Goal: Entertainment & Leisure: Consume media (video, audio)

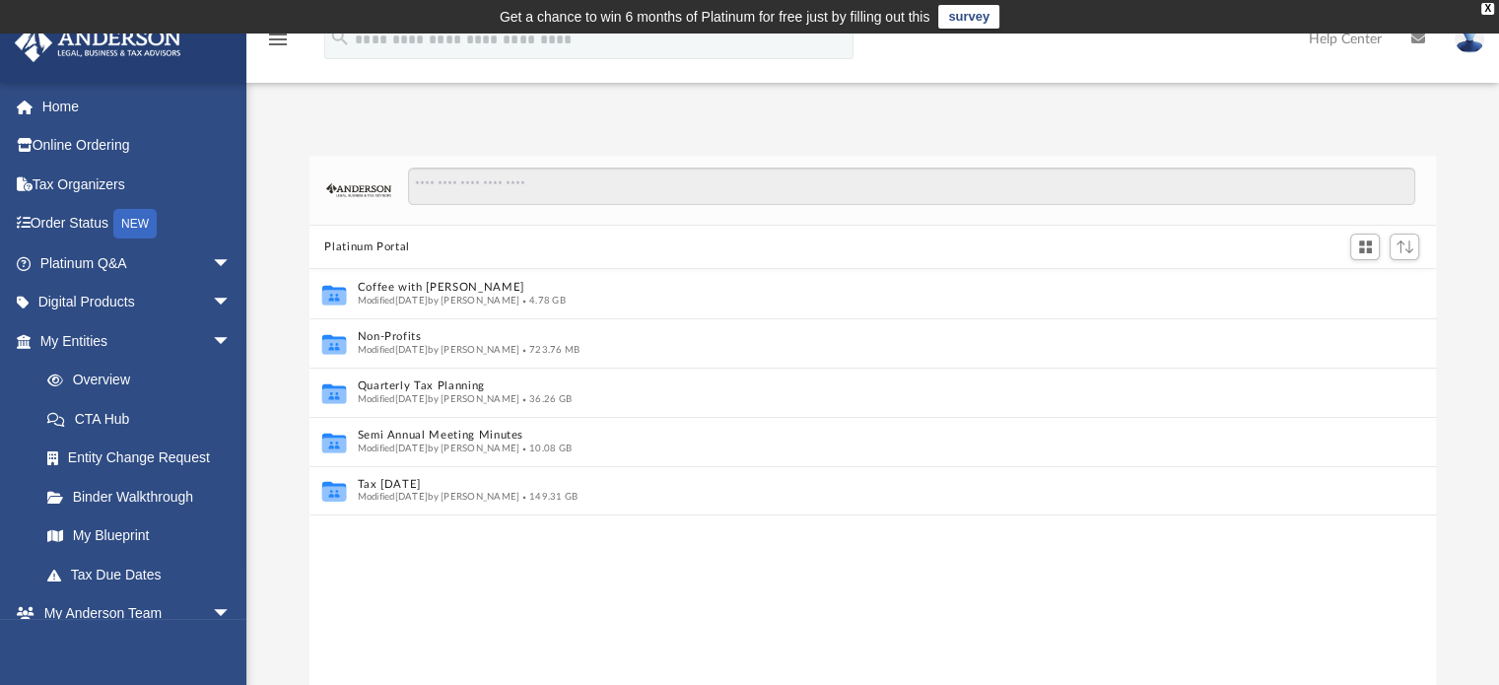
scroll to position [433, 1112]
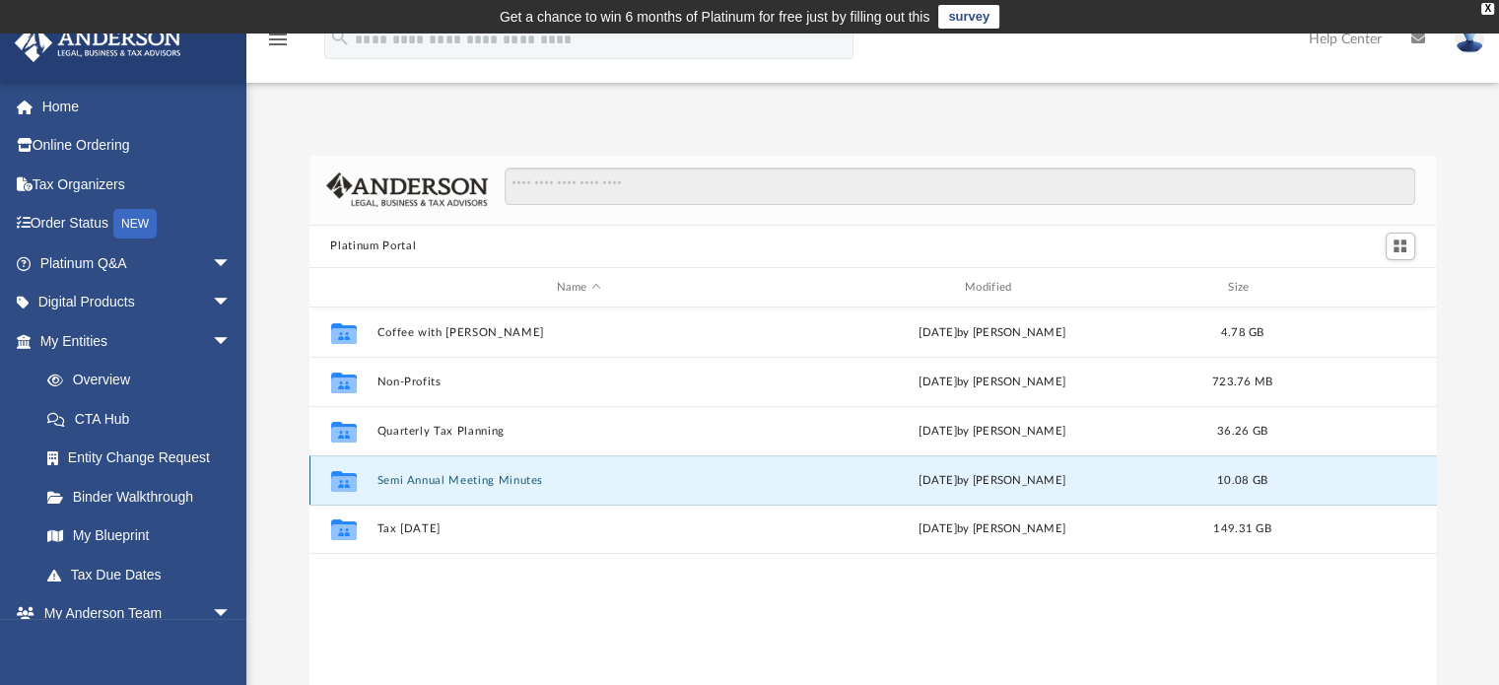
click at [453, 482] on button "Semi Annual Meeting Minutes" at bounding box center [578, 480] width 404 height 13
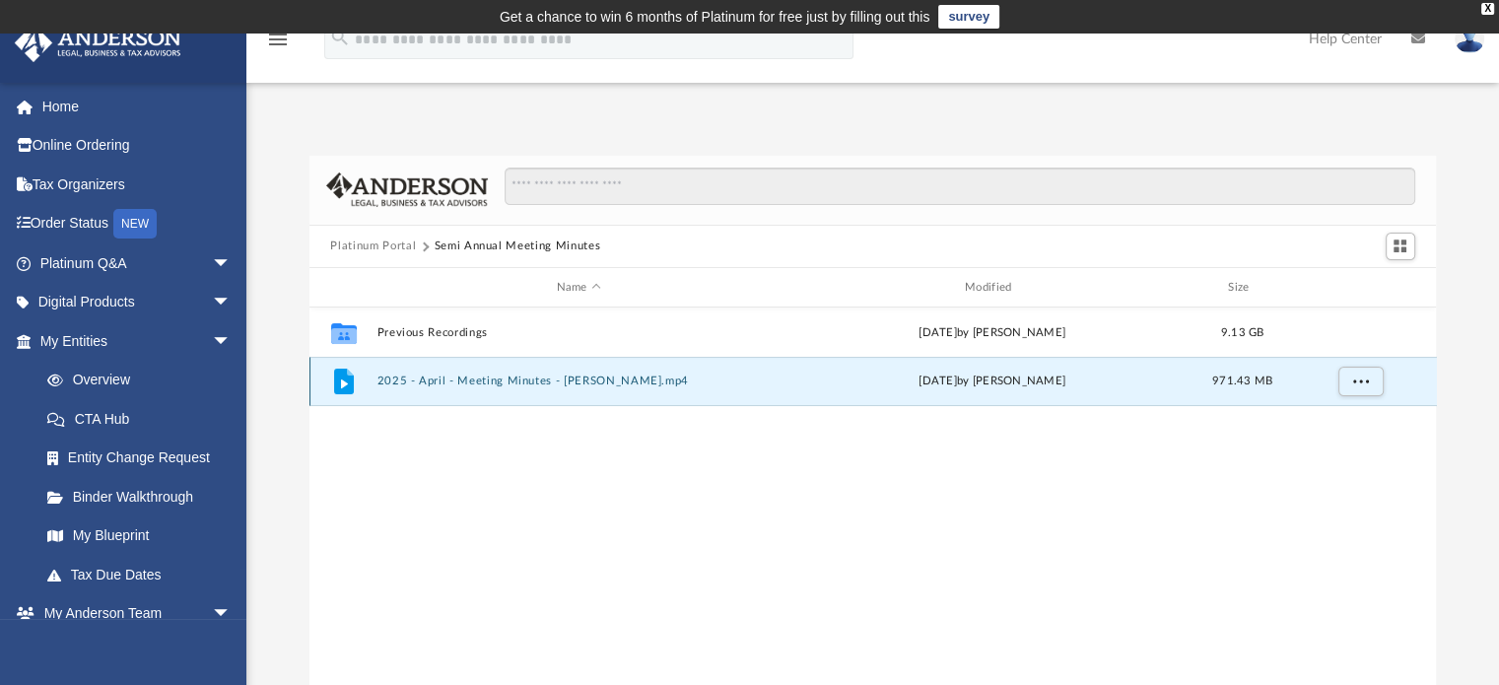
click at [553, 377] on button "2025 - April - Meeting Minutes - [PERSON_NAME].mp4" at bounding box center [578, 381] width 404 height 13
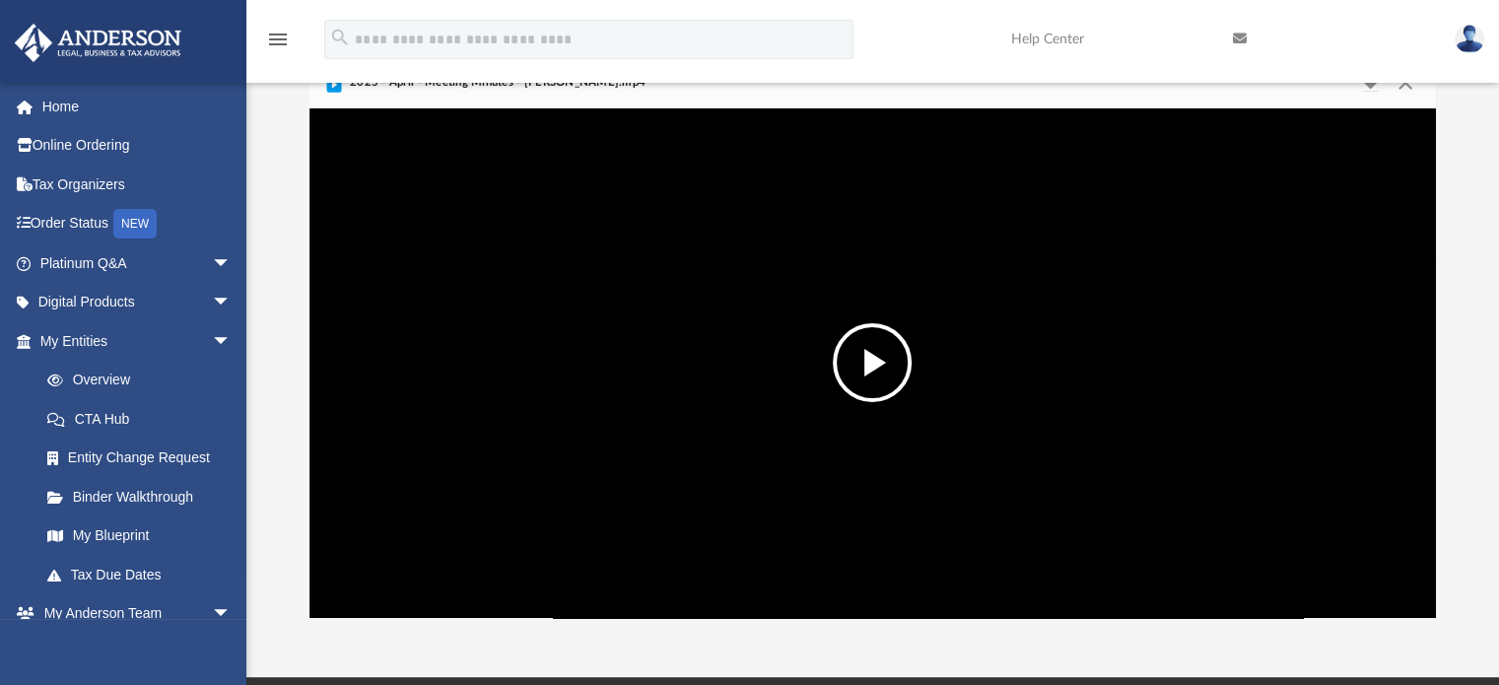
scroll to position [101, 0]
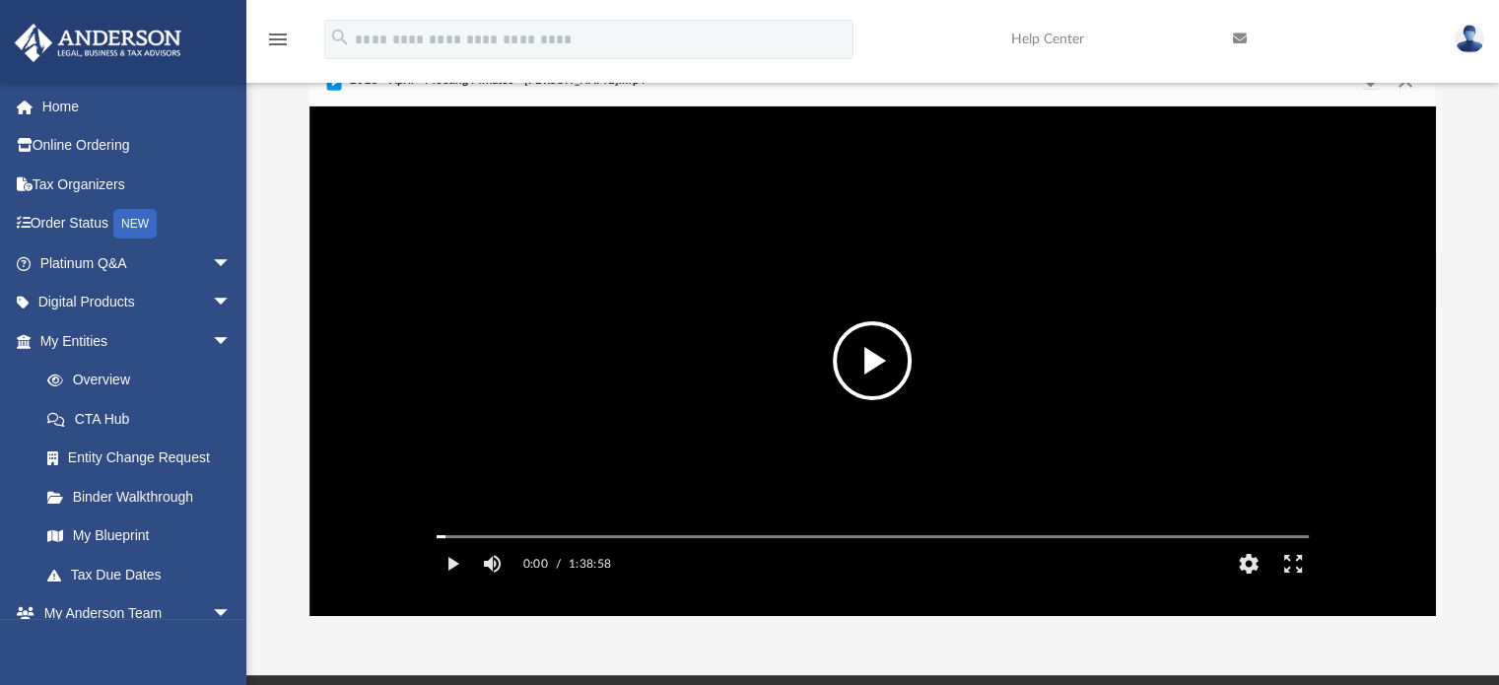
click at [906, 307] on video "File preview" at bounding box center [873, 361] width 904 height 452
click at [1258, 583] on button "HD" at bounding box center [1248, 563] width 44 height 39
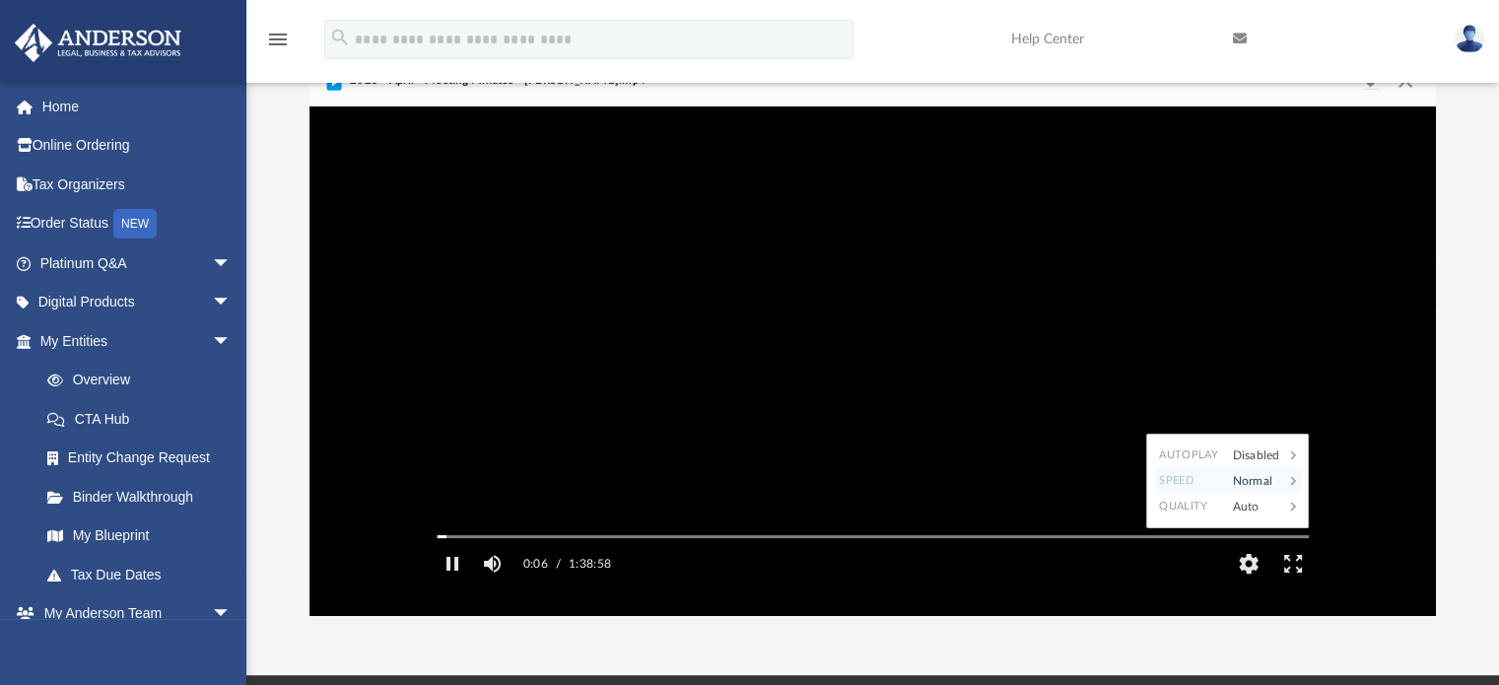
click at [1265, 494] on div "Normal" at bounding box center [1252, 481] width 61 height 26
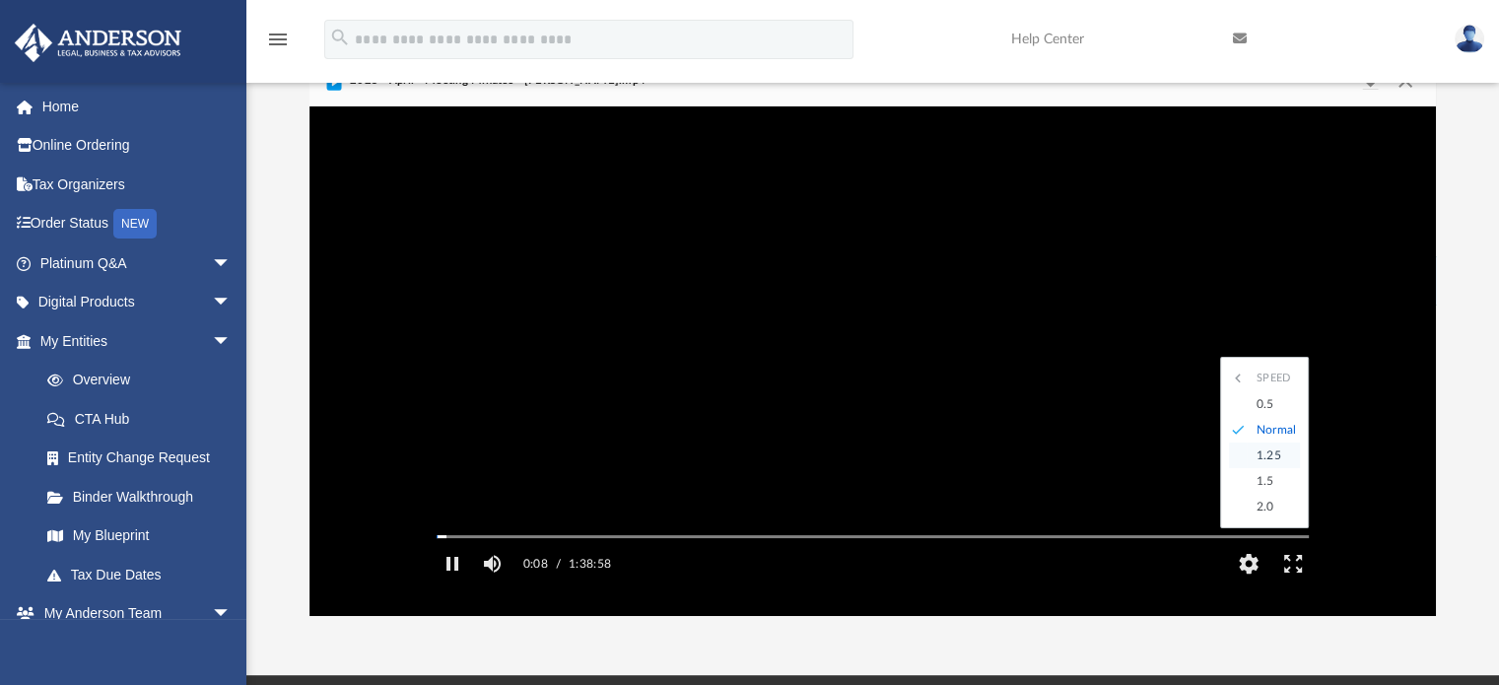
click at [1285, 468] on div "1.25" at bounding box center [1274, 455] width 54 height 26
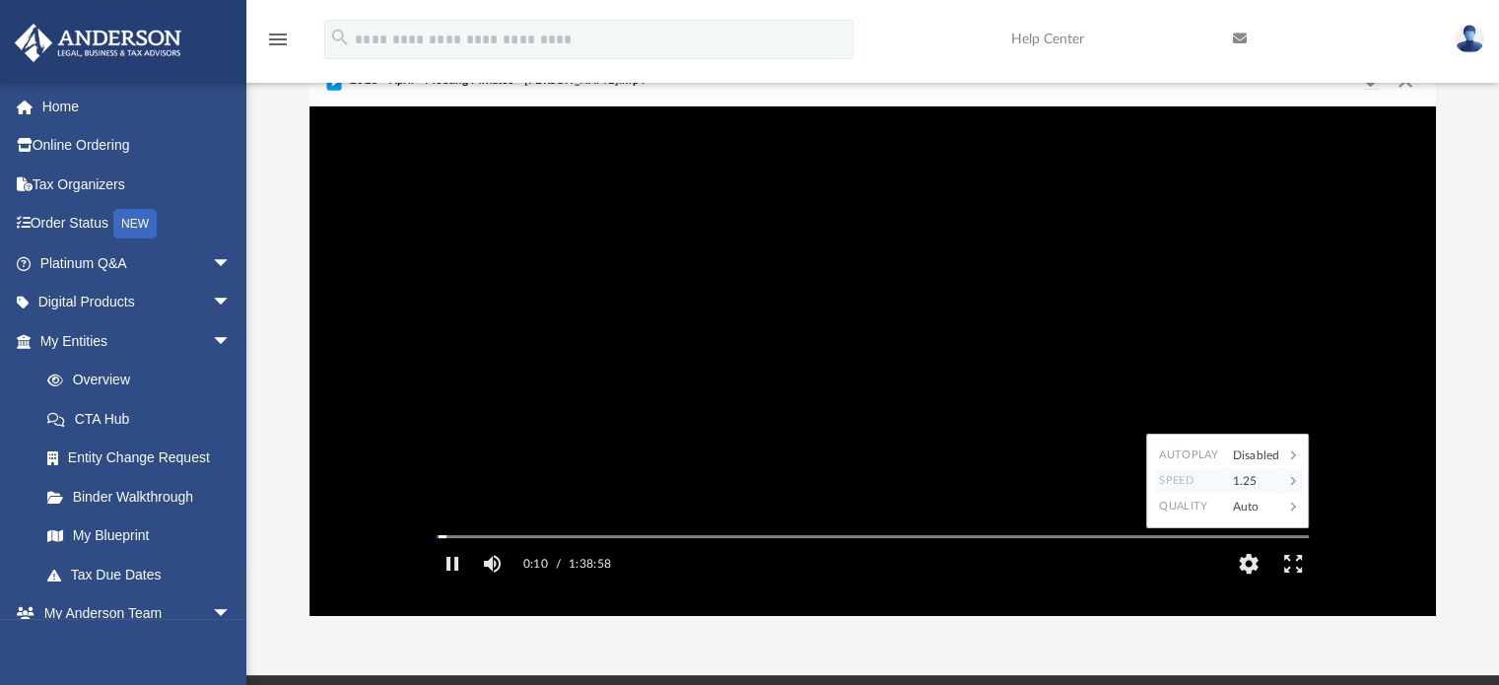
click at [1280, 494] on div "1.25" at bounding box center [1252, 481] width 61 height 26
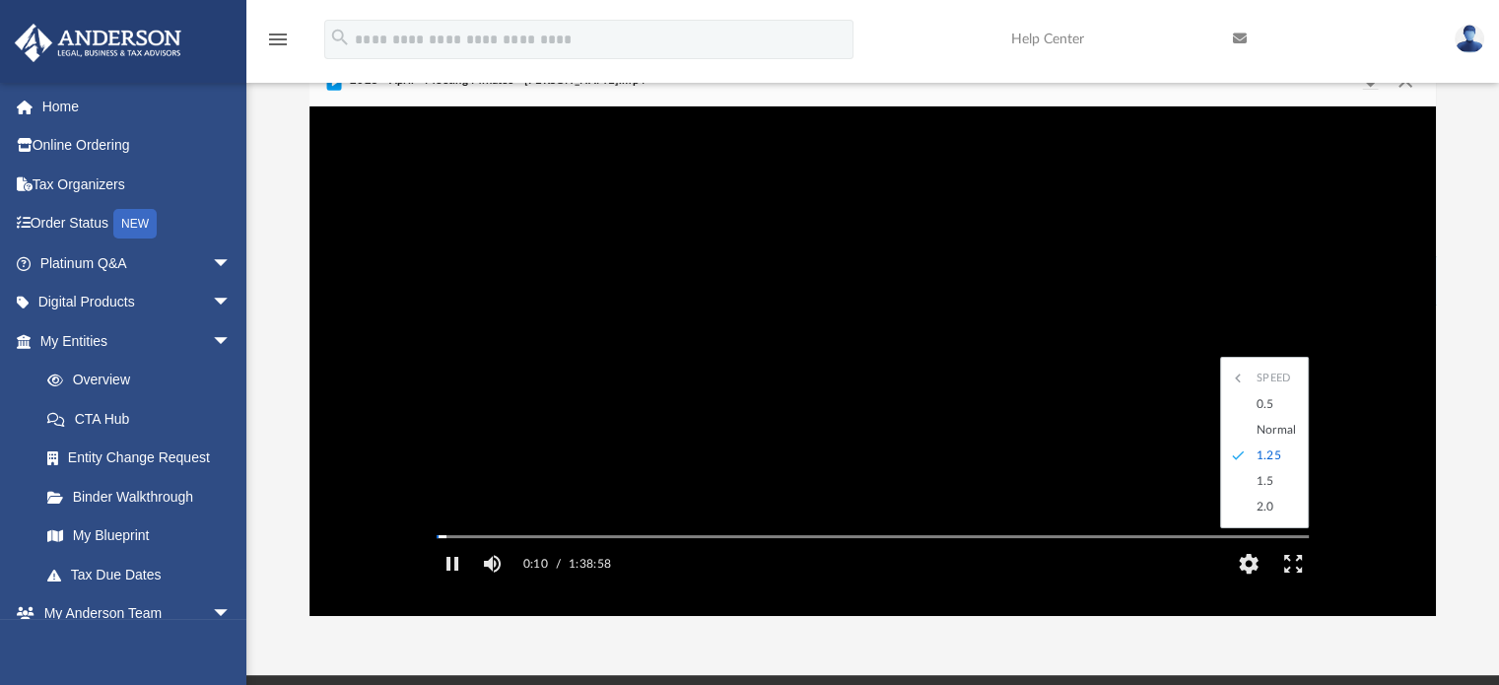
scroll to position [0, 0]
click at [1281, 494] on div "1.5" at bounding box center [1274, 481] width 54 height 26
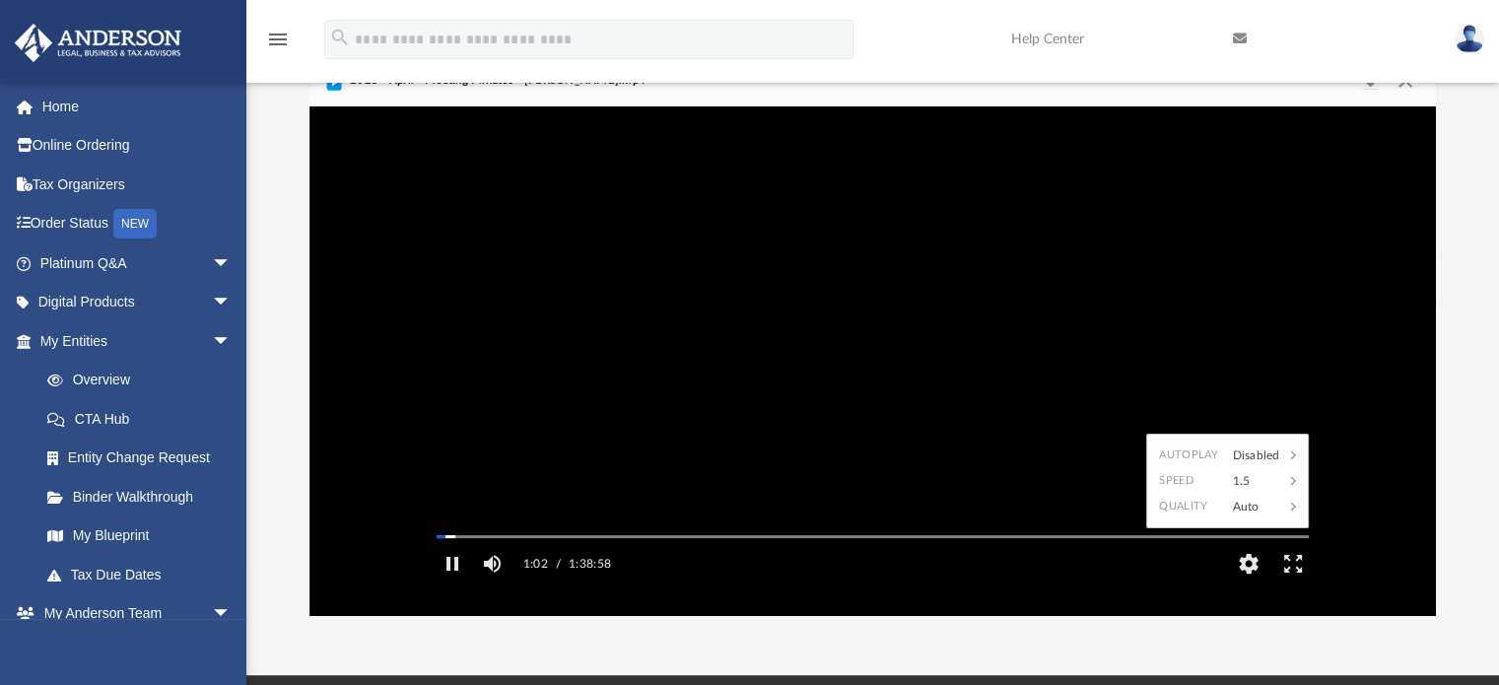
click at [1043, 231] on video "File preview" at bounding box center [873, 361] width 904 height 452
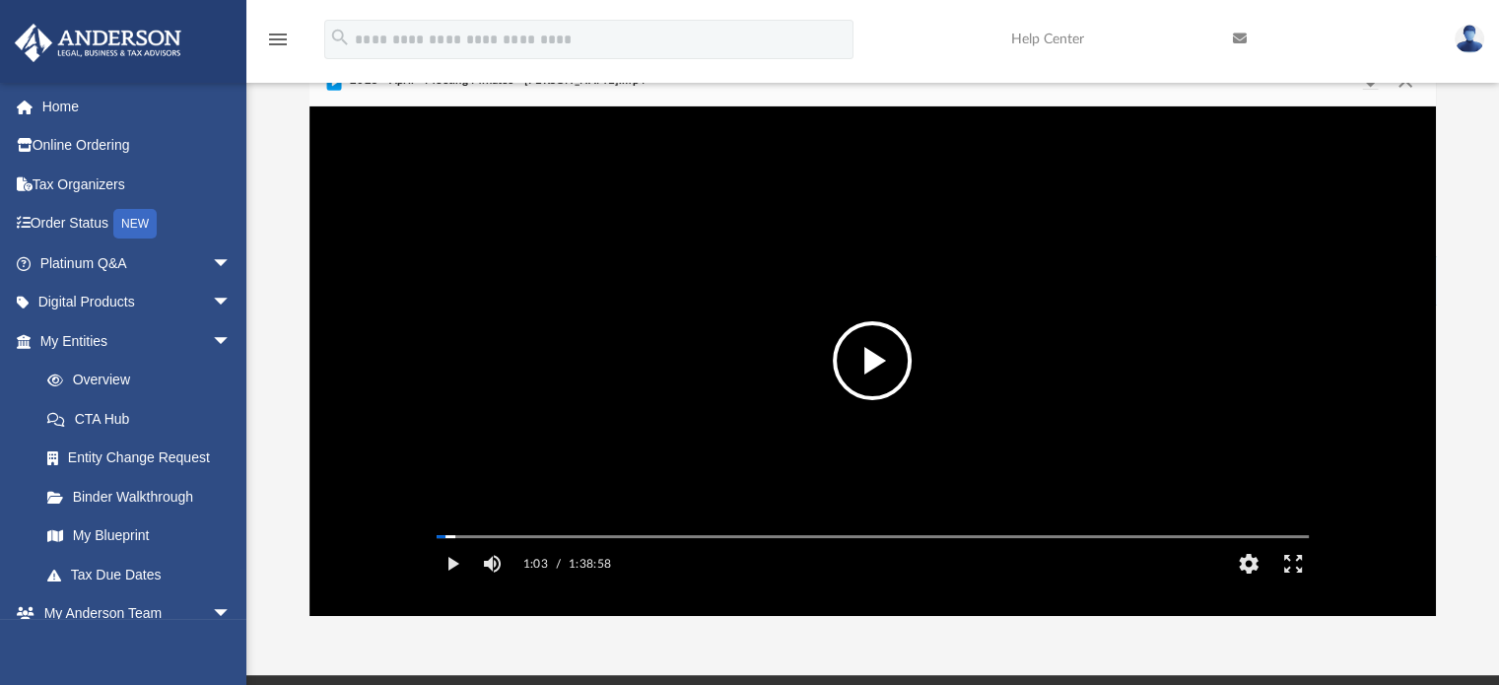
click at [904, 357] on button "File preview" at bounding box center [872, 360] width 79 height 79
click at [463, 583] on button "Pause" at bounding box center [453, 563] width 44 height 39
click at [463, 583] on button "Play" at bounding box center [453, 563] width 44 height 39
click at [463, 583] on button "Pause" at bounding box center [453, 563] width 44 height 39
click at [463, 583] on button "Play" at bounding box center [453, 563] width 44 height 39
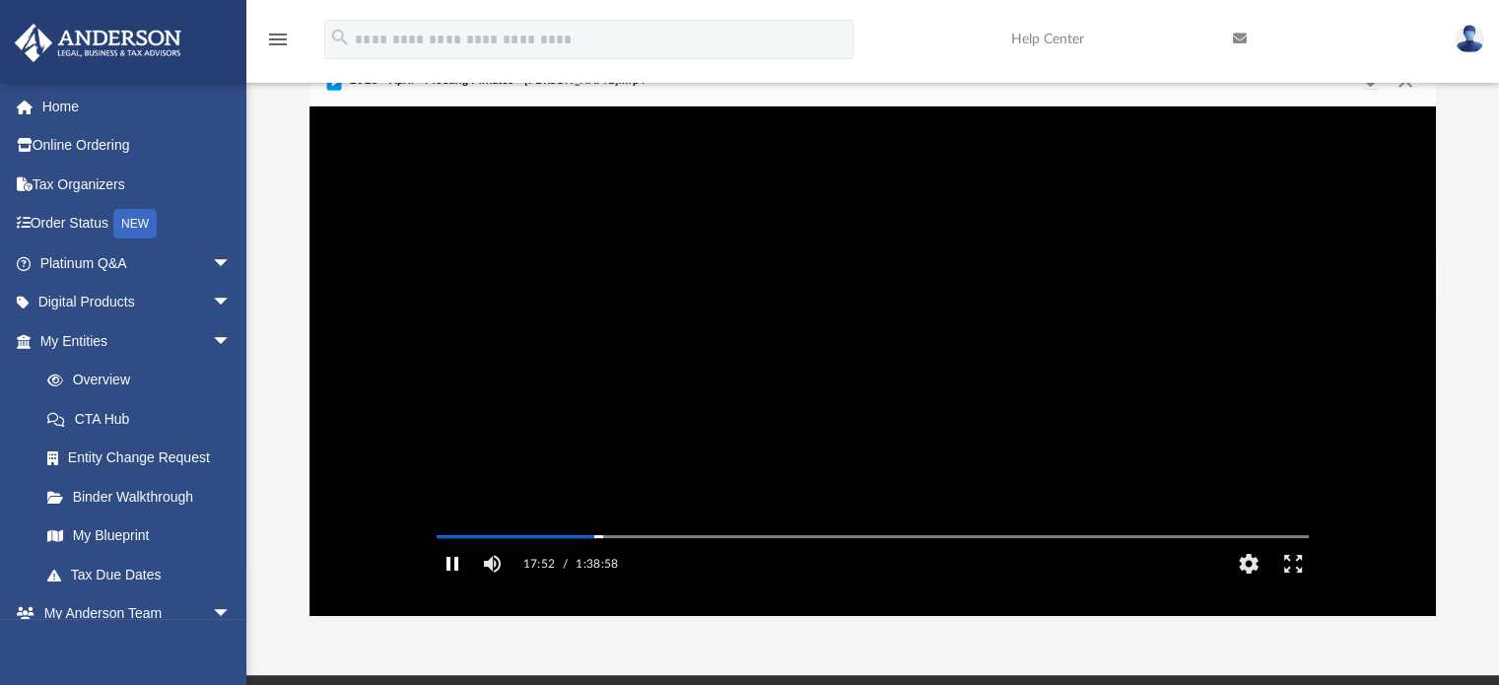
click at [463, 583] on button "Pause" at bounding box center [453, 563] width 44 height 39
click at [463, 583] on button "Play" at bounding box center [453, 563] width 44 height 39
click at [463, 583] on button "Pause" at bounding box center [453, 563] width 44 height 39
click at [463, 583] on button "Play" at bounding box center [453, 563] width 44 height 39
click at [463, 583] on button "Pause" at bounding box center [453, 563] width 44 height 39
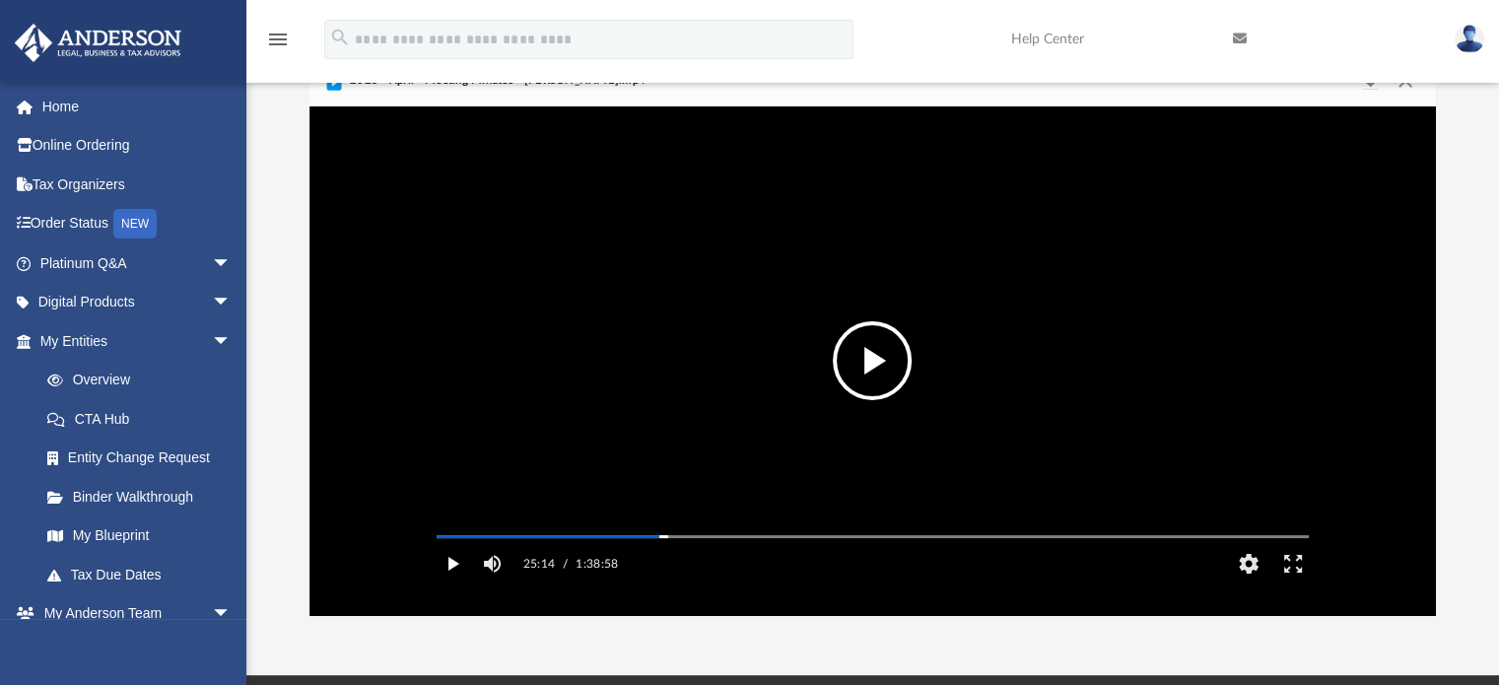
click at [463, 583] on button "Play" at bounding box center [453, 563] width 44 height 39
click at [652, 164] on video "File preview" at bounding box center [873, 361] width 904 height 452
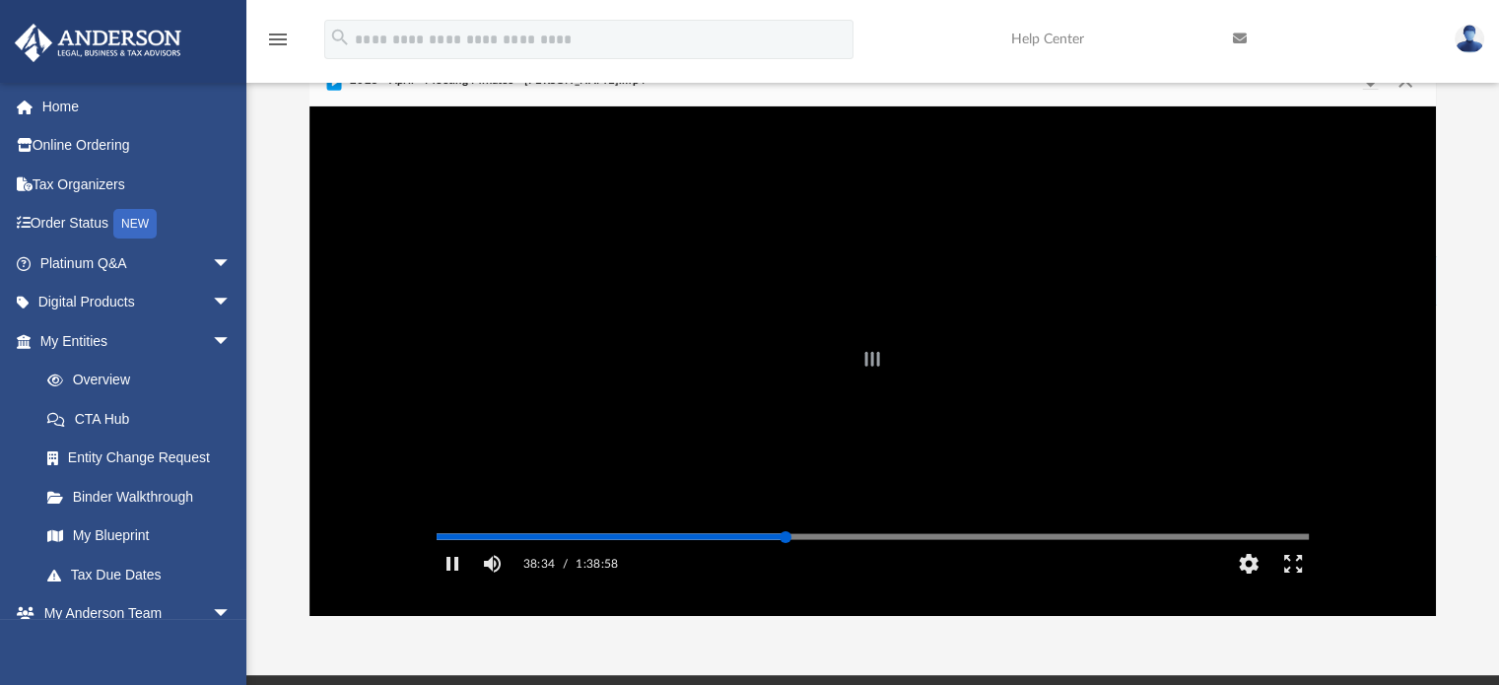
click at [785, 565] on div "Autoplay Disabled Speed 1.5 Quality Auto Subtitles/CC Off Audio Autoplay Disabl…" at bounding box center [872, 360] width 1127 height 509
click at [796, 563] on div "Autoplay Disabled Speed 1.5 Quality Auto Subtitles/CC Off Audio Autoplay Disabl…" at bounding box center [872, 360] width 1127 height 509
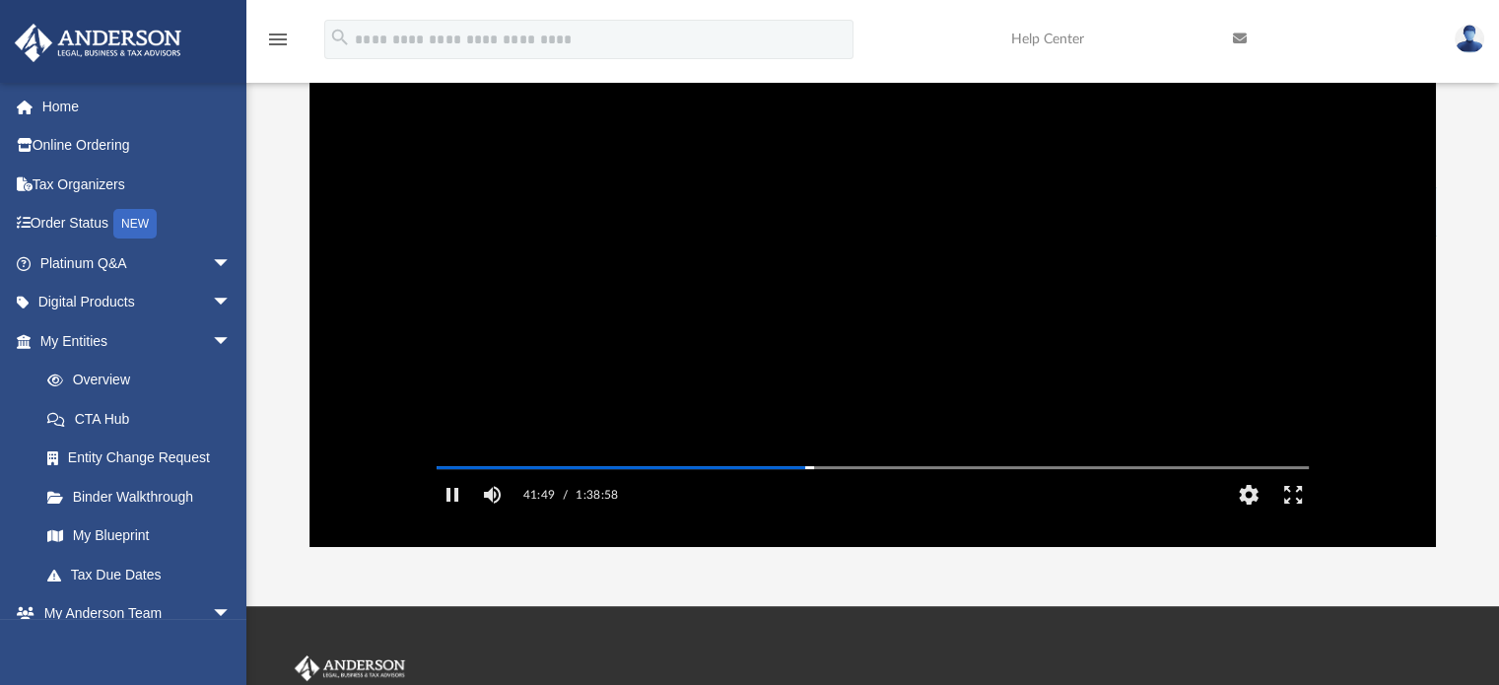
scroll to position [170, 0]
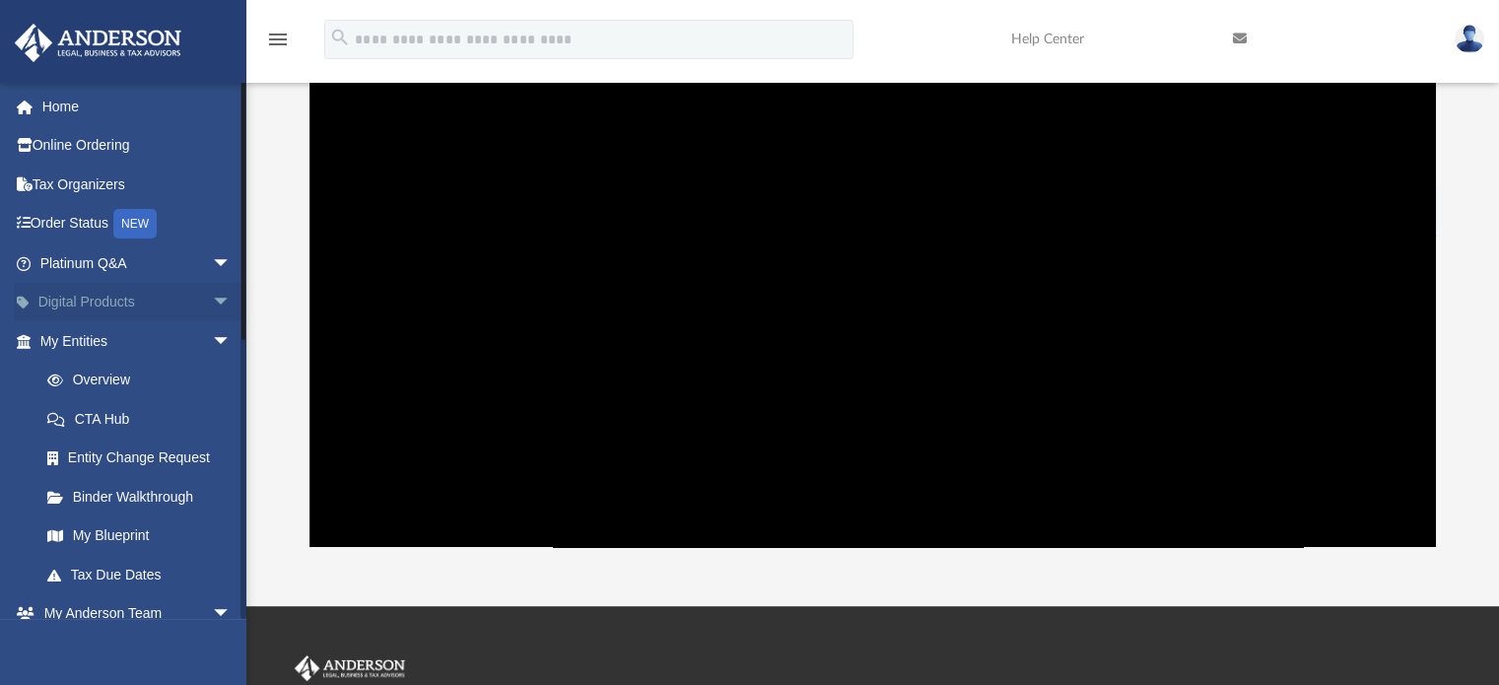
click at [212, 289] on span "arrow_drop_down" at bounding box center [231, 303] width 39 height 40
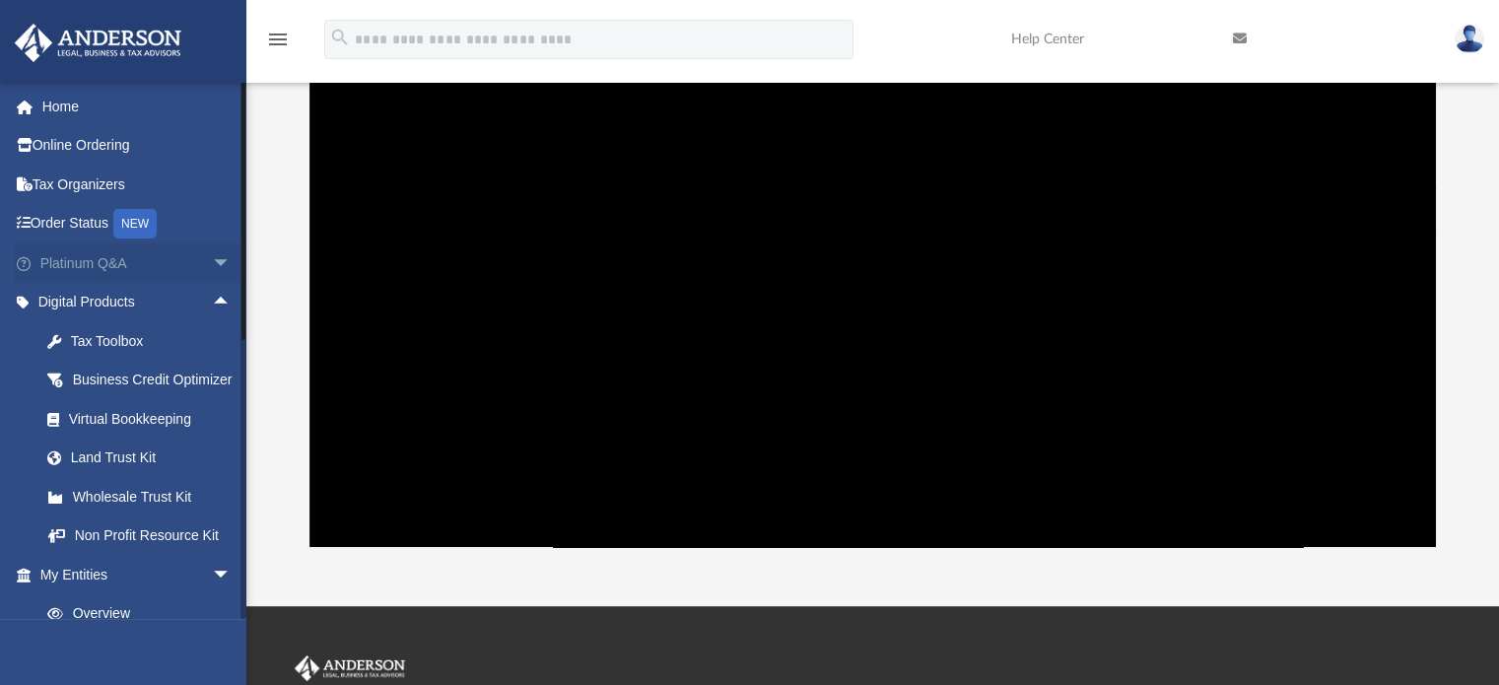
click at [220, 262] on span "arrow_drop_down" at bounding box center [231, 263] width 39 height 40
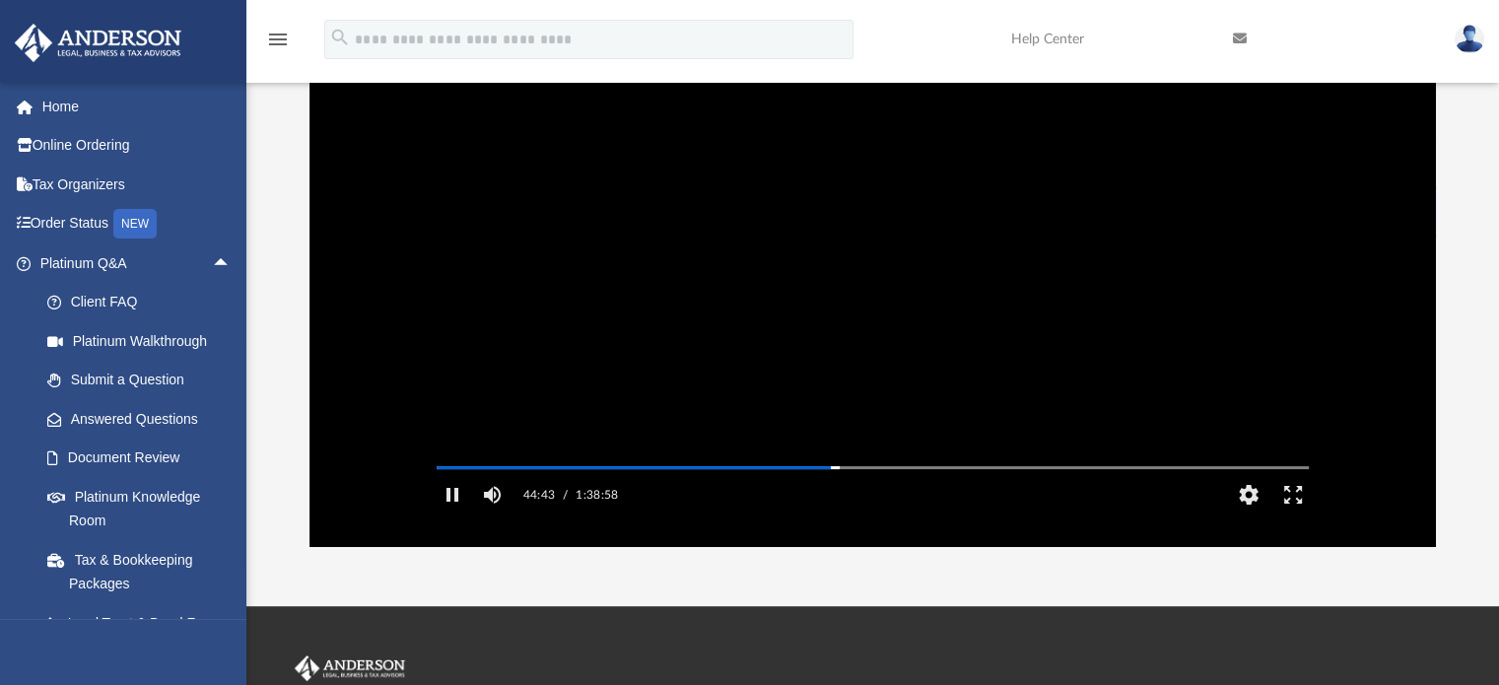
click at [915, 279] on video "File preview" at bounding box center [873, 292] width 904 height 452
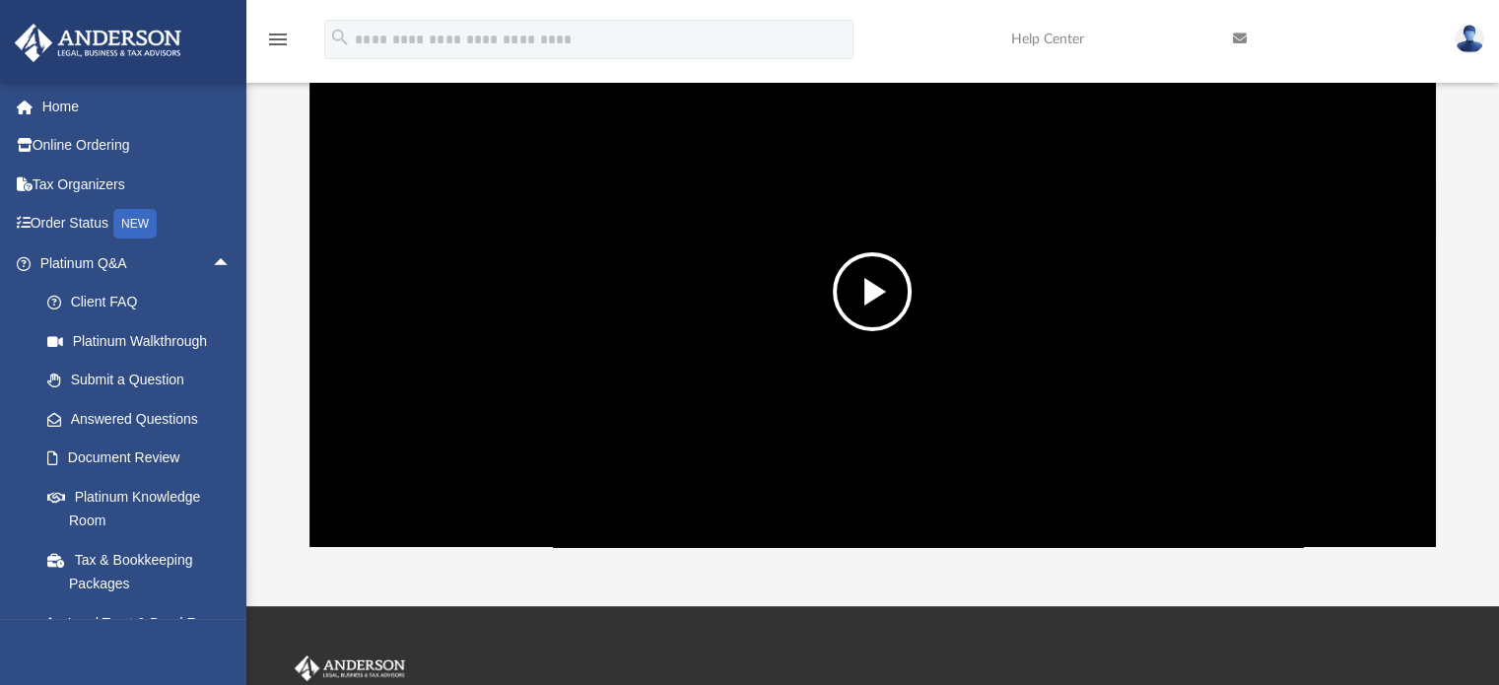
click at [915, 279] on video "File preview" at bounding box center [873, 292] width 904 height 452
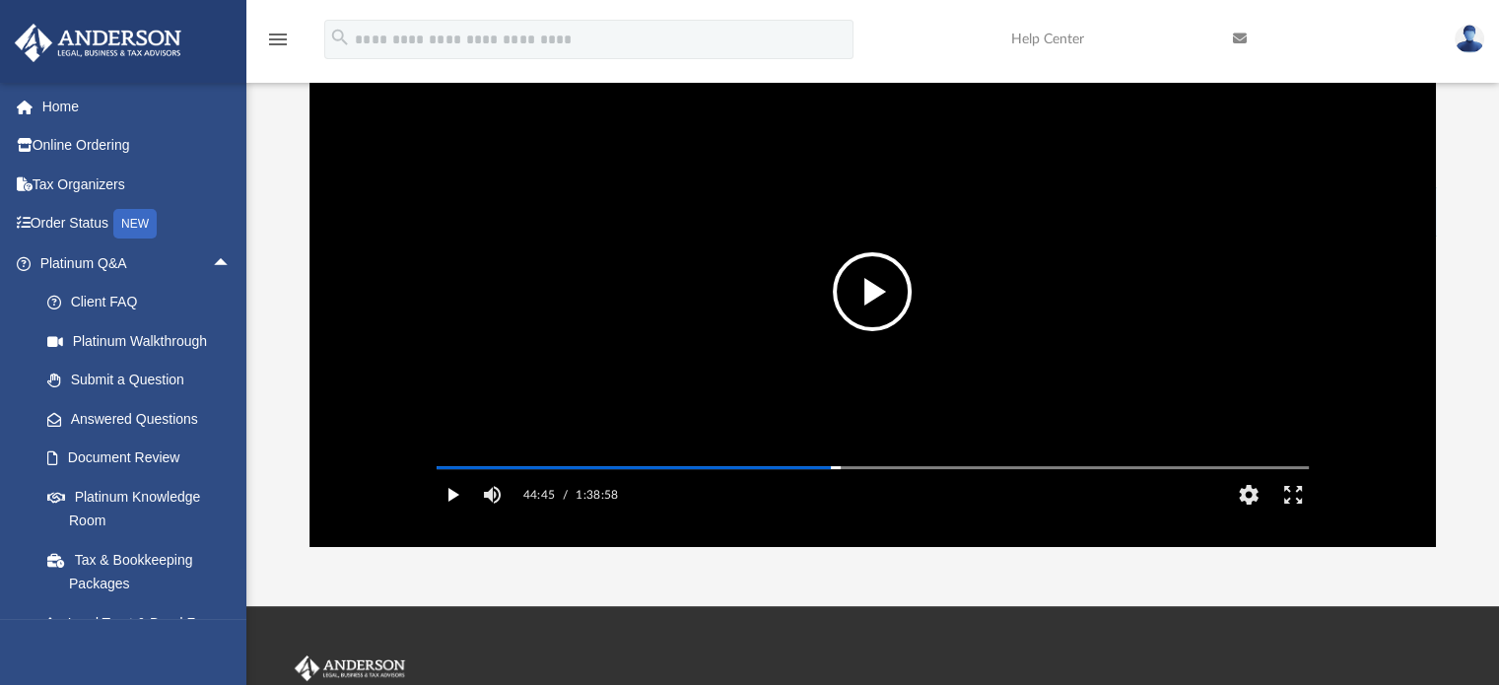
click at [461, 510] on button "Play" at bounding box center [453, 494] width 44 height 39
click at [869, 149] on video "File preview" at bounding box center [873, 292] width 904 height 452
click at [839, 226] on video "File preview" at bounding box center [873, 292] width 904 height 452
click at [305, 206] on div "Platinum Portal Semi Annual Meeting Minutes Name Modified Size Collaborated Fol…" at bounding box center [872, 266] width 1253 height 561
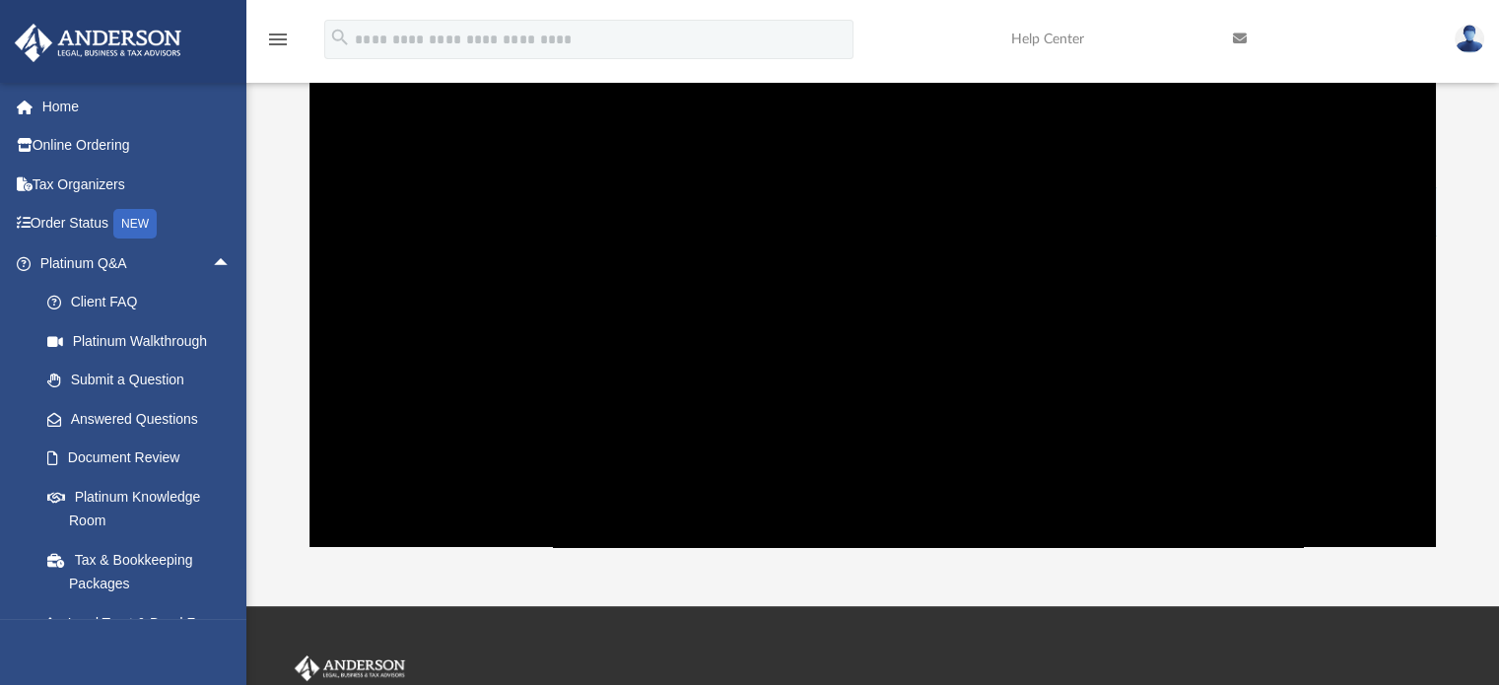
click at [189, 64] on link at bounding box center [122, 41] width 247 height 84
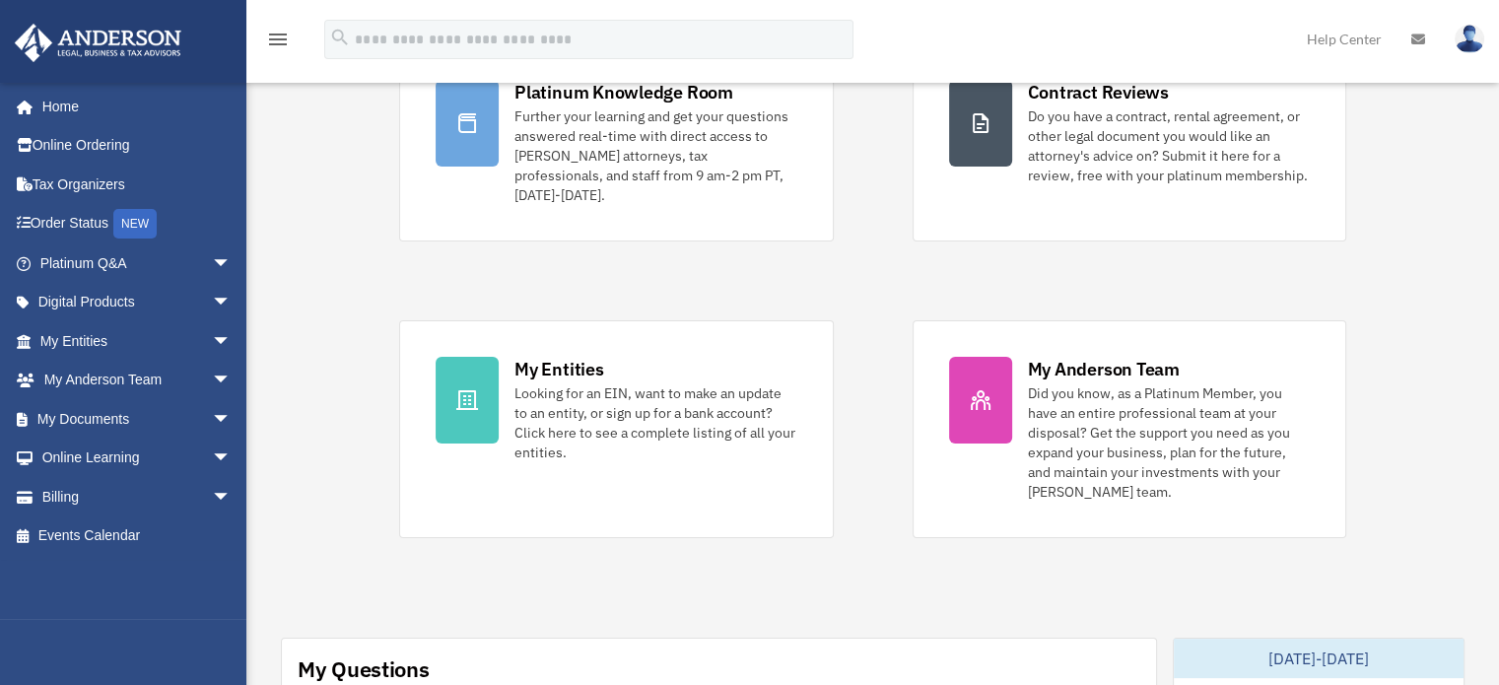
scroll to position [237, 0]
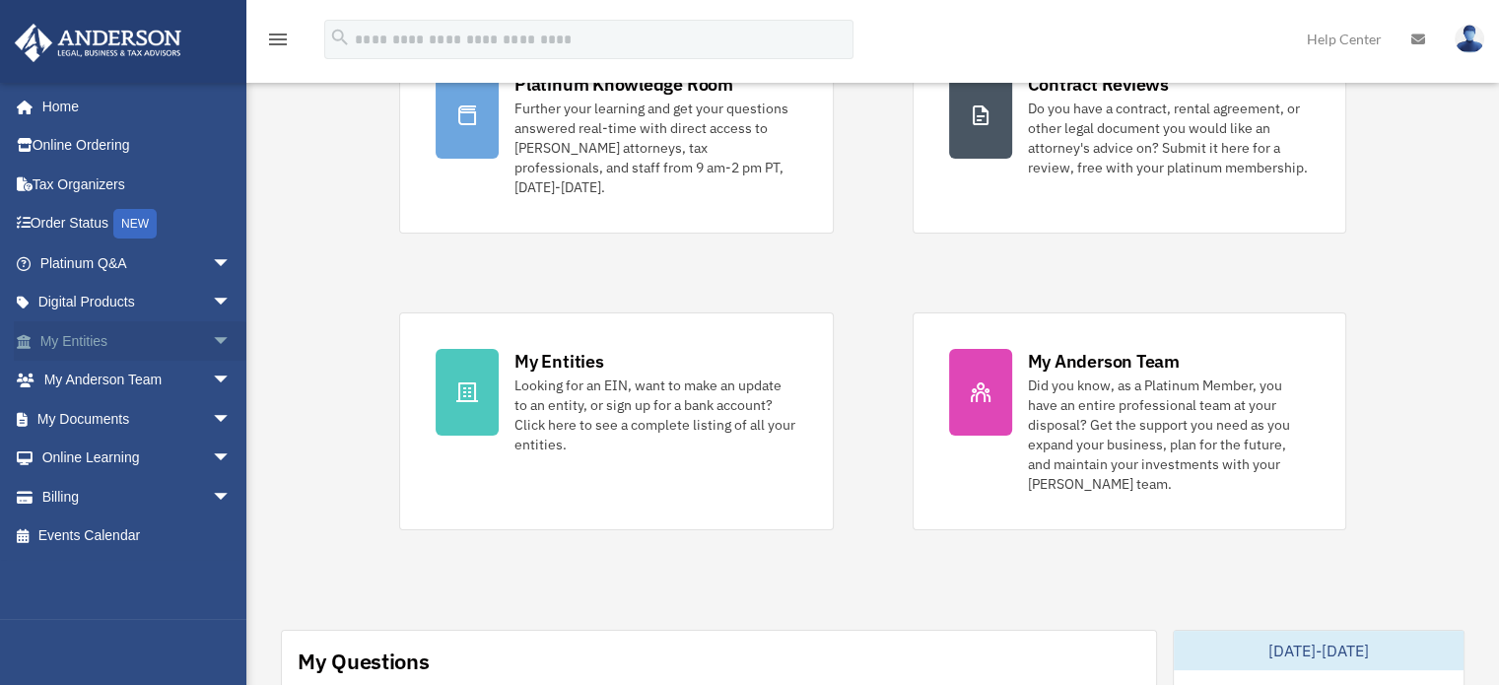
click at [133, 330] on link "My Entities arrow_drop_down" at bounding box center [137, 340] width 247 height 39
click at [173, 307] on link "Digital Products arrow_drop_down" at bounding box center [137, 302] width 247 height 39
click at [212, 308] on span "arrow_drop_down" at bounding box center [231, 303] width 39 height 40
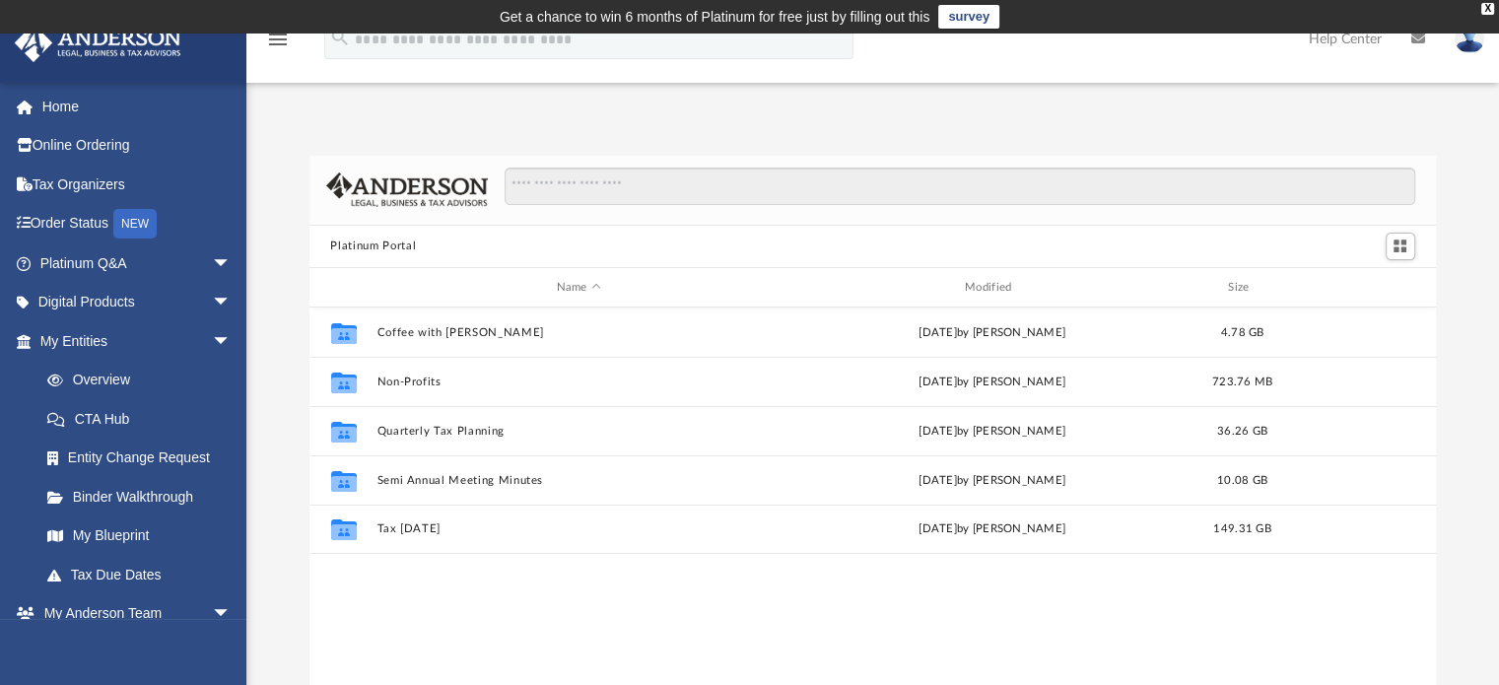
scroll to position [433, 1112]
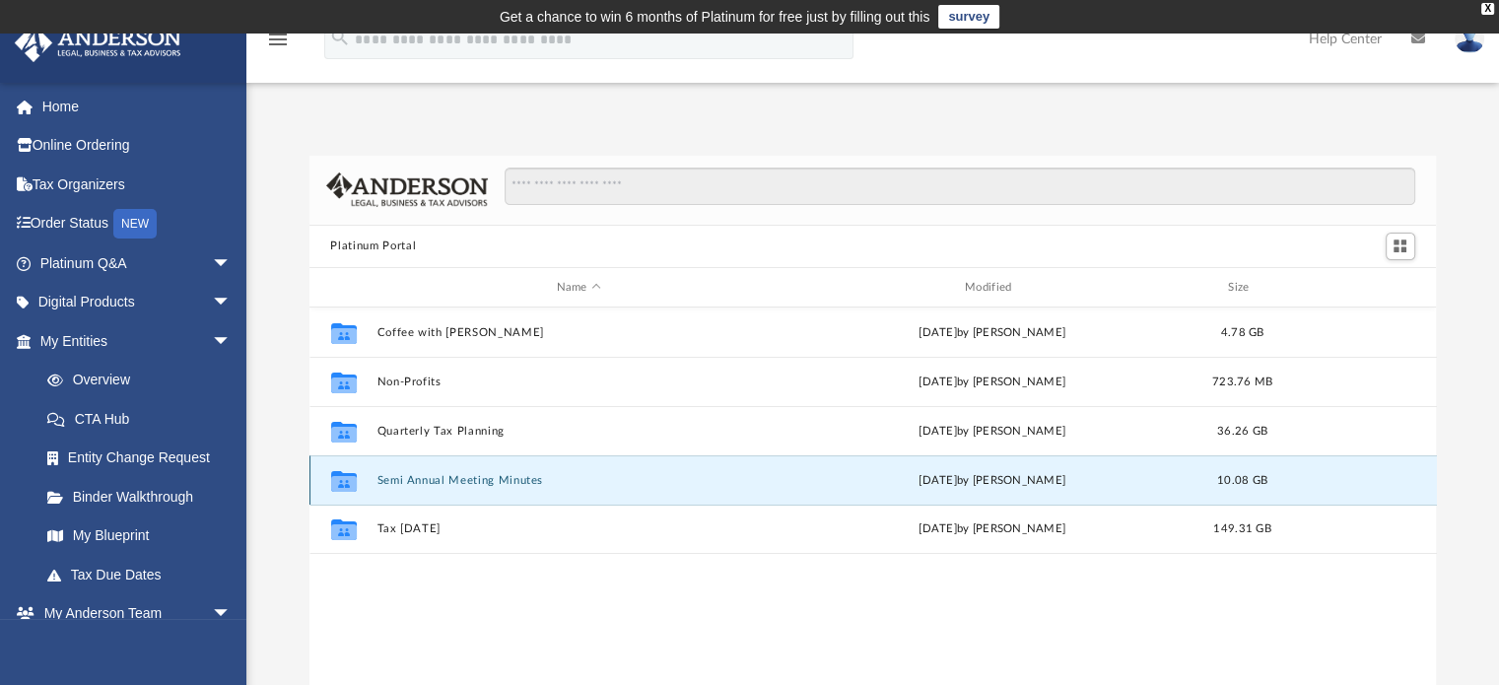
click at [570, 481] on button "Semi Annual Meeting Minutes" at bounding box center [578, 480] width 404 height 13
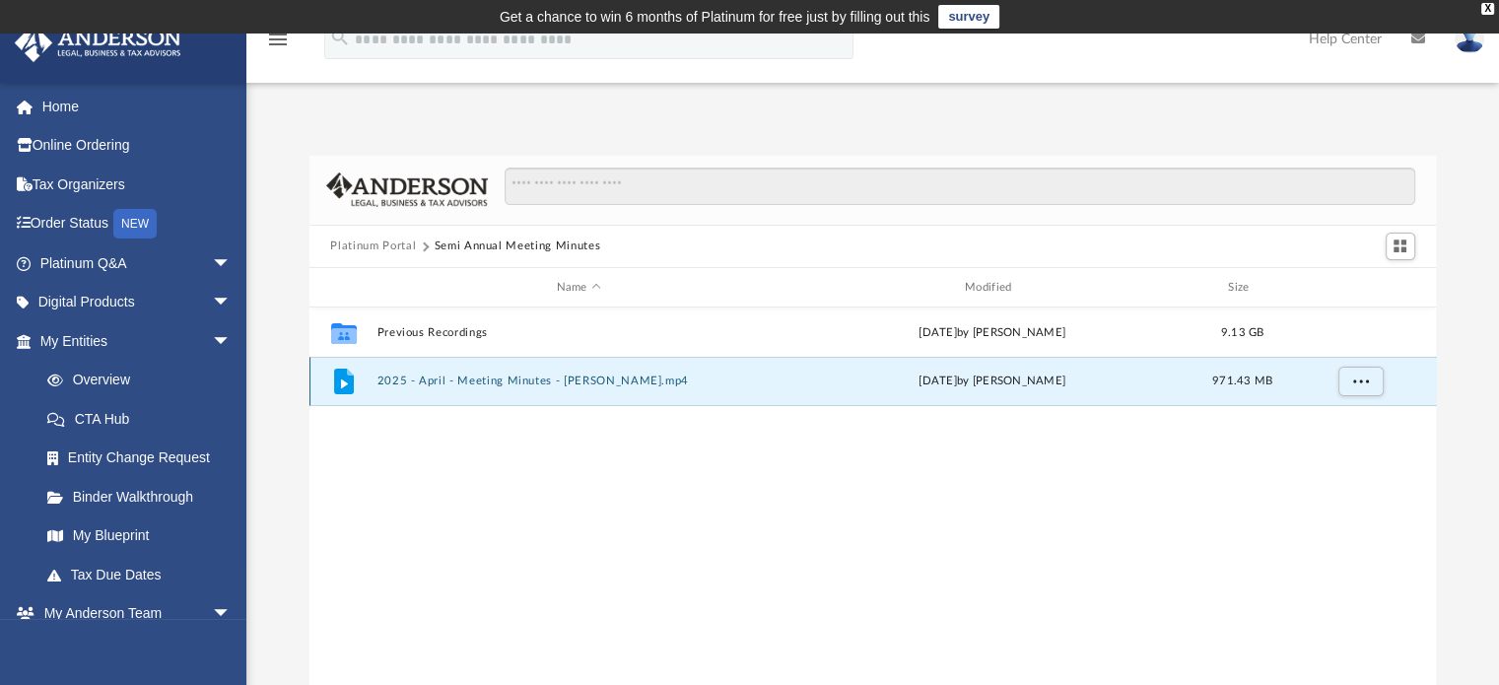
click at [486, 376] on button "2025 - April - Meeting Minutes - [PERSON_NAME].mp4" at bounding box center [578, 381] width 404 height 13
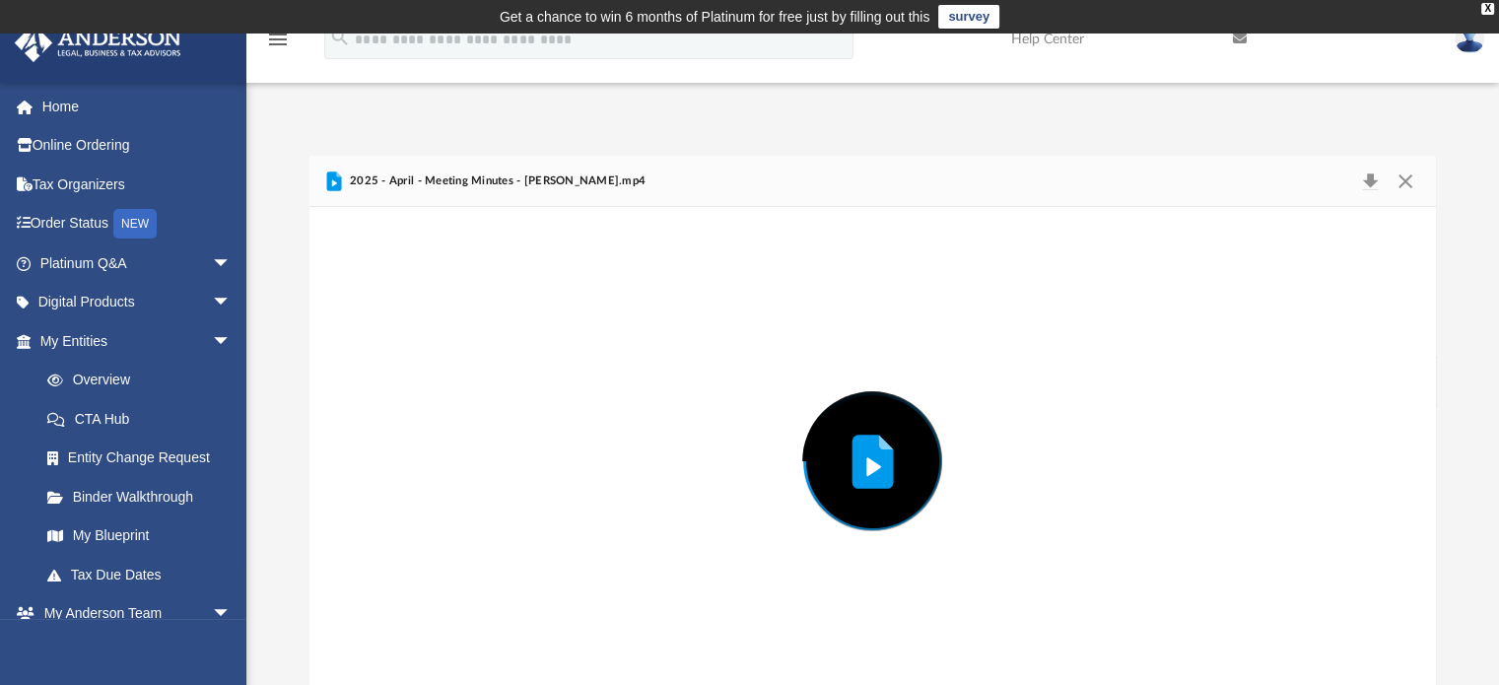
scroll to position [31, 0]
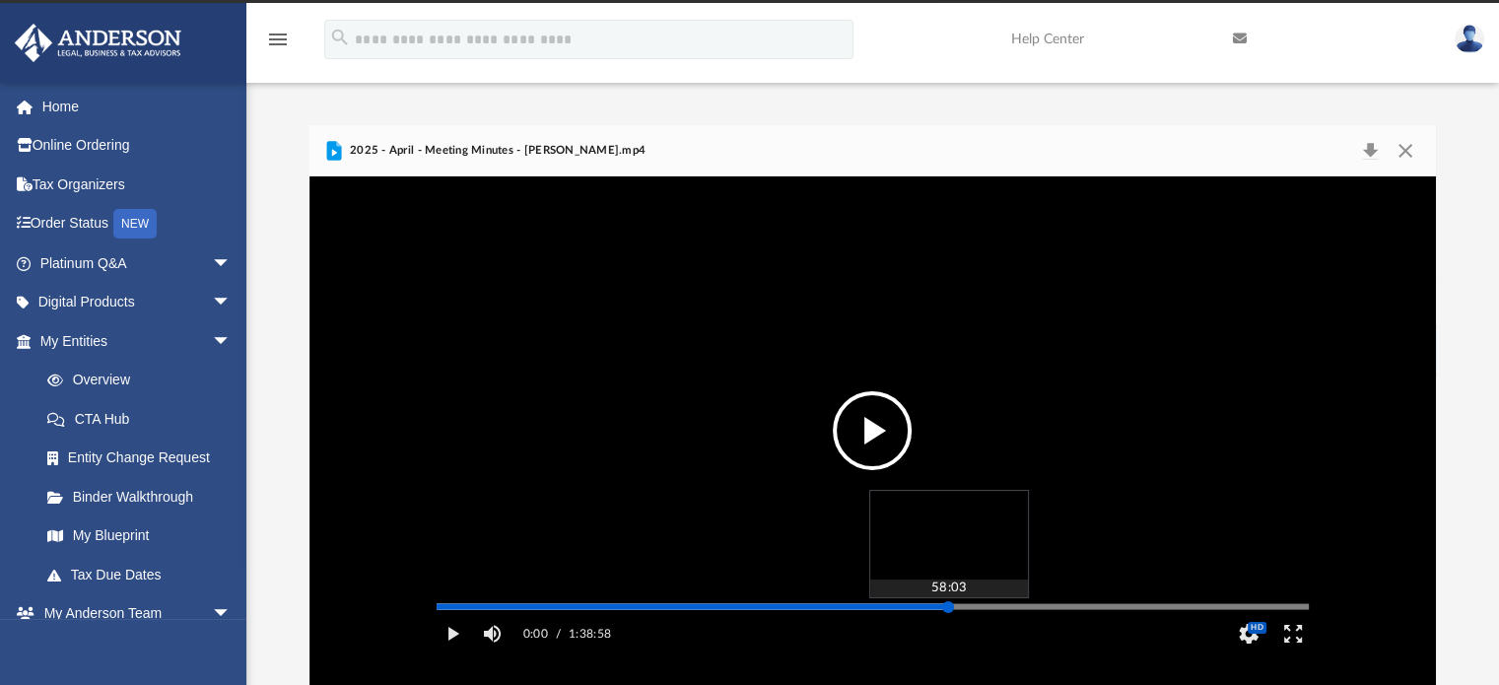
click at [948, 608] on div "Media Slider" at bounding box center [873, 606] width 872 height 3
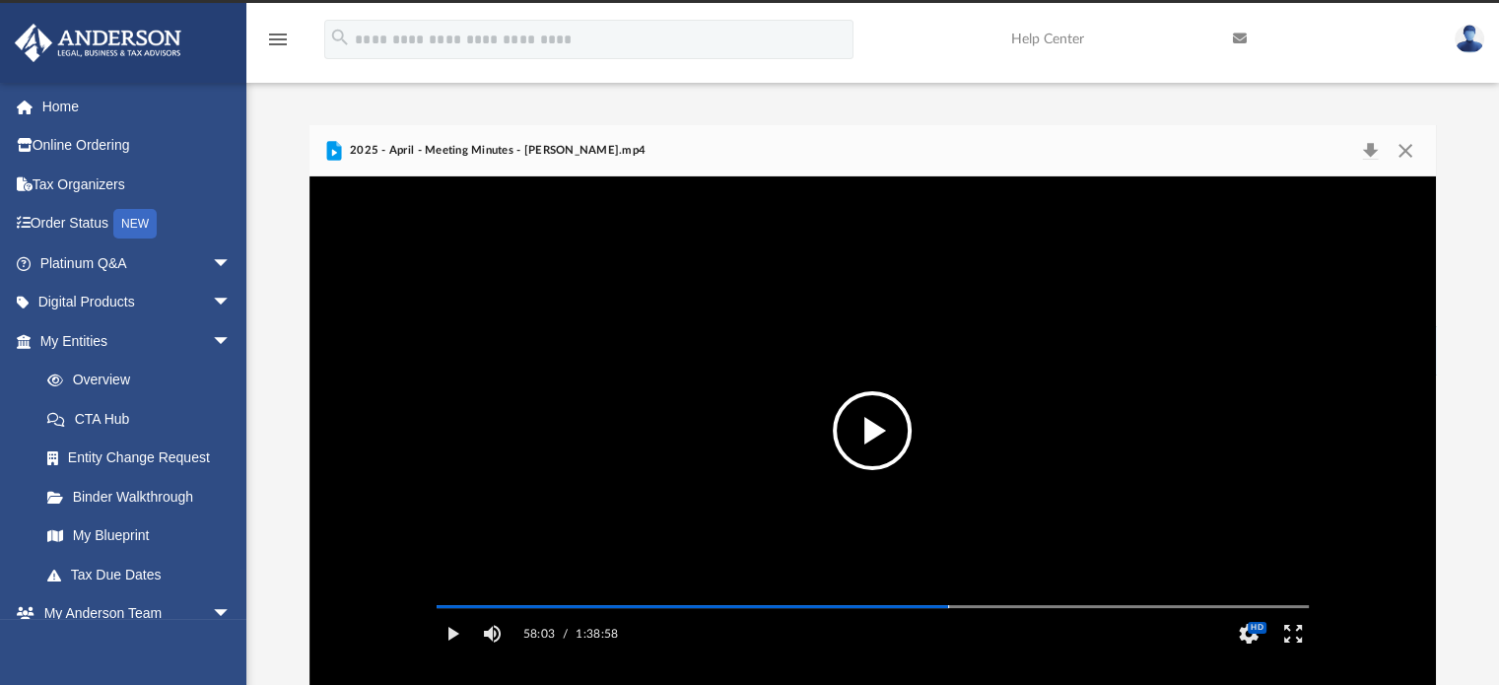
click at [894, 456] on button "File preview" at bounding box center [872, 430] width 79 height 79
click at [835, 355] on video "File preview" at bounding box center [873, 431] width 904 height 452
click at [438, 653] on button "Play" at bounding box center [453, 633] width 44 height 39
click at [795, 328] on video "File preview" at bounding box center [873, 431] width 904 height 452
